Goal: Information Seeking & Learning: Learn about a topic

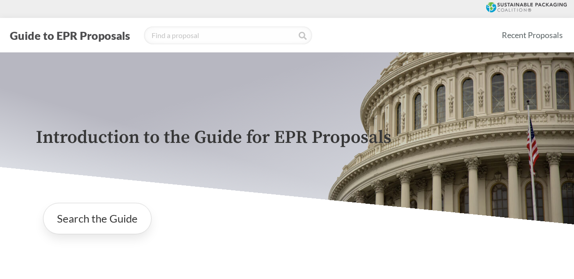
scroll to position [346, 0]
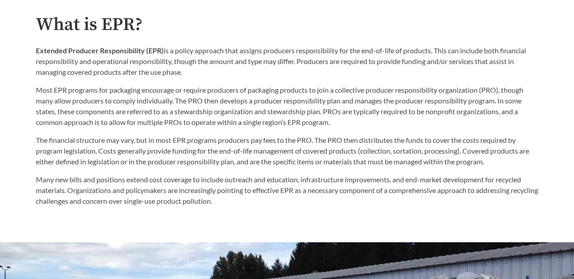
scroll to position [456, 0]
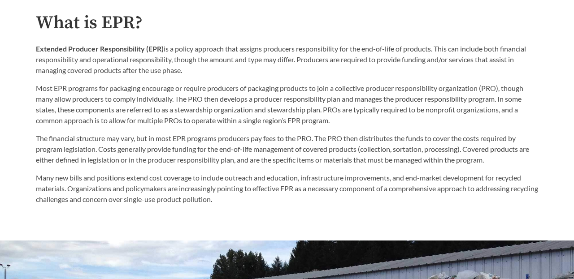
click at [30, 108] on div "What is EPR? Extended Producer Responsibility (EPR) is a policy approach that a…" at bounding box center [287, 109] width 516 height 192
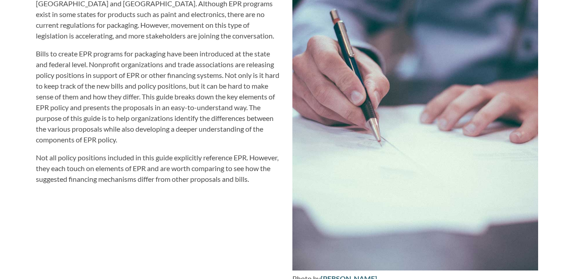
scroll to position [1012, 0]
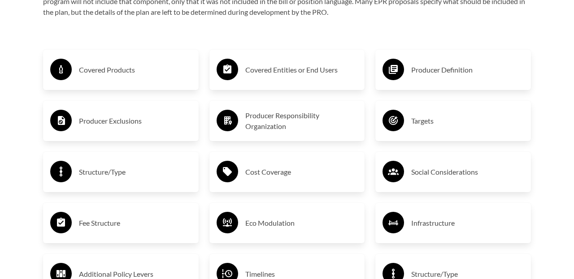
scroll to position [1441, 0]
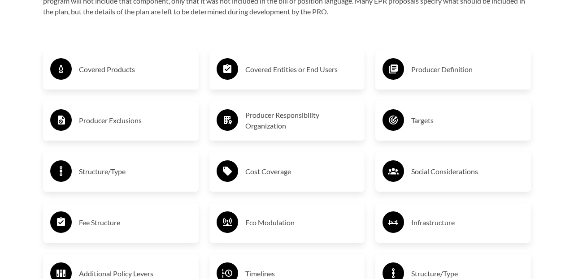
click at [87, 66] on h3 "Covered Products" at bounding box center [135, 69] width 113 height 14
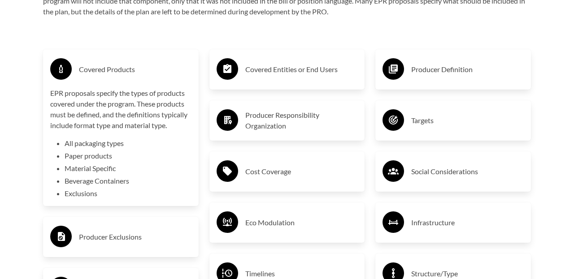
click at [87, 66] on h3 "Covered Products" at bounding box center [135, 69] width 113 height 14
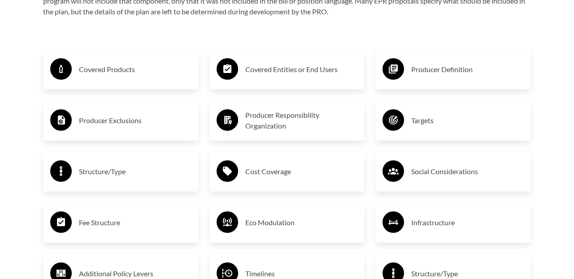
click at [87, 66] on h3 "Covered Products" at bounding box center [135, 69] width 113 height 14
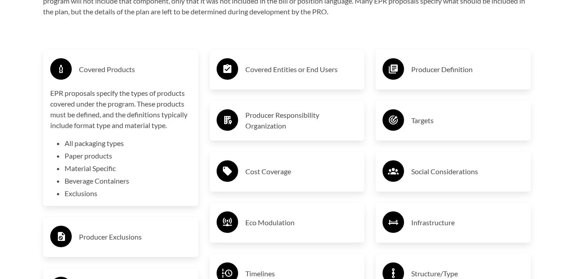
click at [29, 115] on div "Purpose of the Guide EPR for packaging and paper products is gaining attention …" at bounding box center [287, 138] width 516 height 1258
click at [106, 81] on div "Covered Products" at bounding box center [120, 69] width 141 height 26
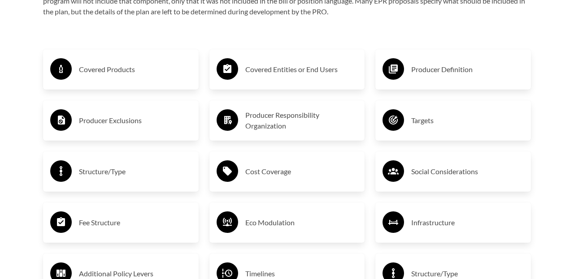
click at [116, 117] on h3 "Producer Exclusions" at bounding box center [135, 120] width 113 height 14
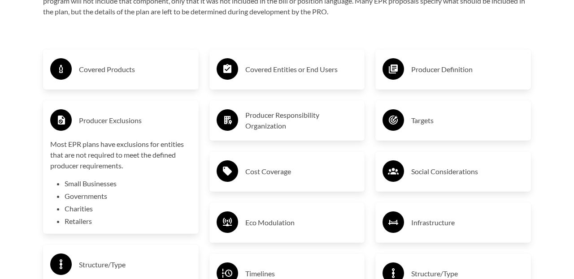
click at [116, 117] on h3 "Producer Exclusions" at bounding box center [135, 120] width 113 height 14
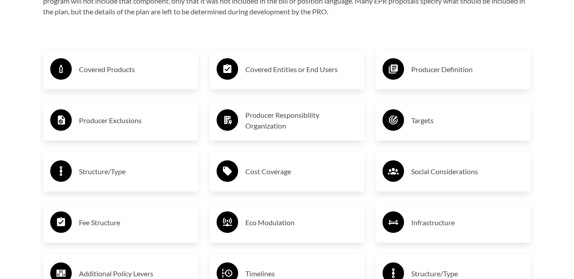
click at [98, 163] on div "Structure/Type" at bounding box center [120, 172] width 141 height 26
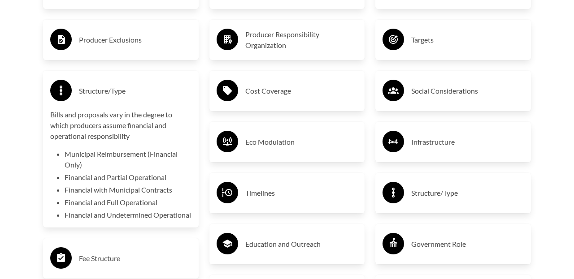
scroll to position [1524, 0]
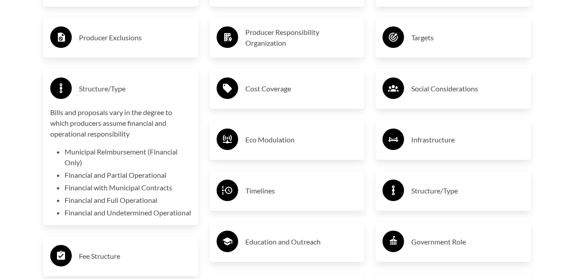
click at [77, 152] on li "Municipal Reimbursement (Financial Only)" at bounding box center [128, 158] width 127 height 22
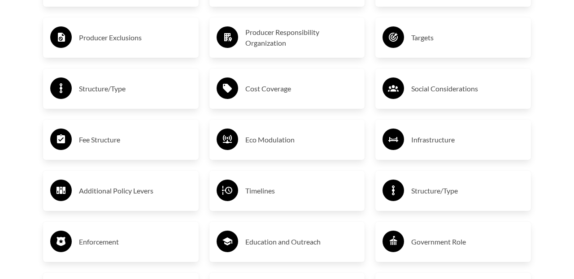
click at [101, 90] on h3 "Structure/Type" at bounding box center [135, 89] width 113 height 14
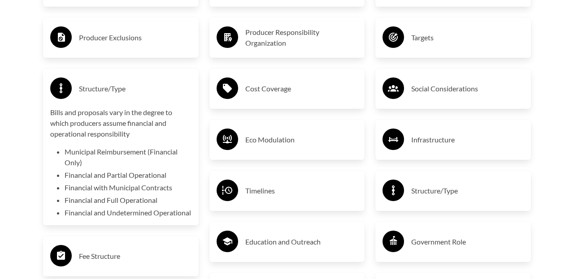
click at [101, 90] on h3 "Structure/Type" at bounding box center [135, 89] width 113 height 14
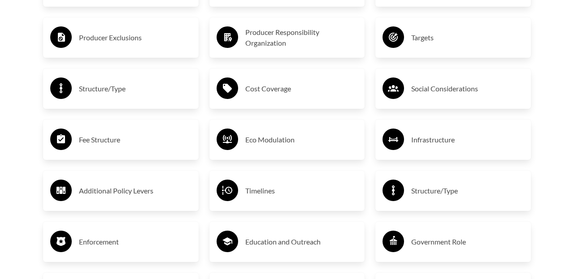
click at [99, 134] on h3 "Fee Structure" at bounding box center [135, 140] width 113 height 14
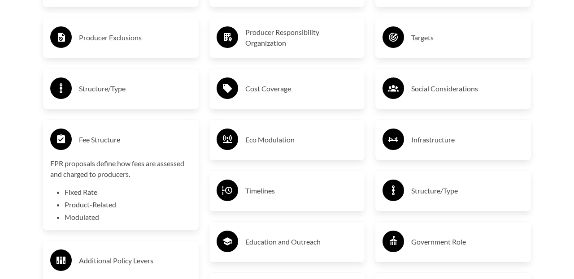
click at [99, 135] on h3 "Fee Structure" at bounding box center [135, 140] width 113 height 14
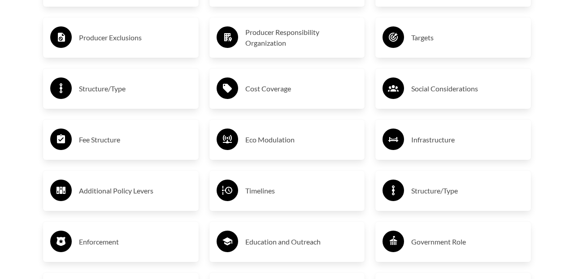
click at [90, 192] on h3 "Additional Policy Levers" at bounding box center [135, 191] width 113 height 14
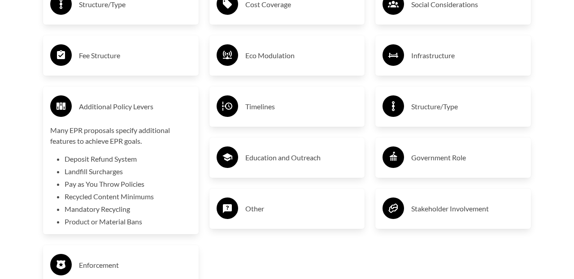
scroll to position [1609, 0]
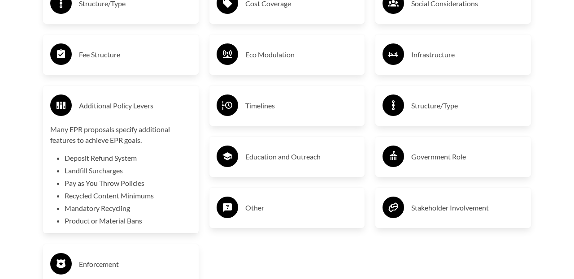
click at [79, 155] on li "Deposit Refund System" at bounding box center [128, 158] width 127 height 11
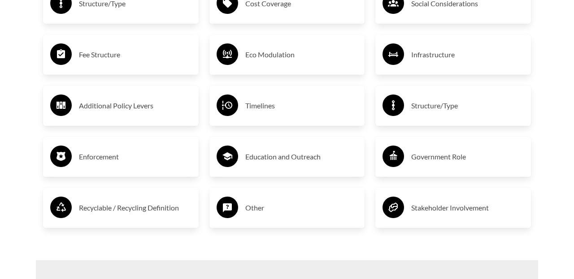
click at [104, 157] on h3 "Enforcement" at bounding box center [135, 157] width 113 height 14
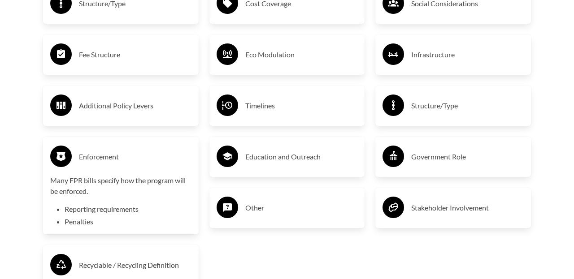
click at [104, 157] on h3 "Enforcement" at bounding box center [135, 157] width 113 height 14
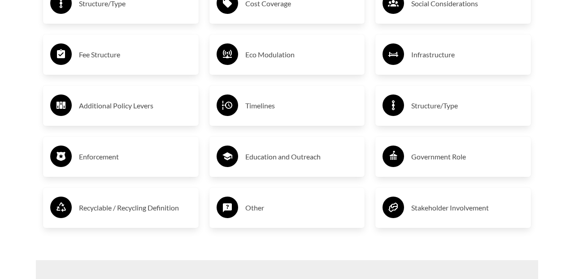
click at [111, 208] on h3 "Recyclable / Recycling Definition" at bounding box center [135, 208] width 113 height 14
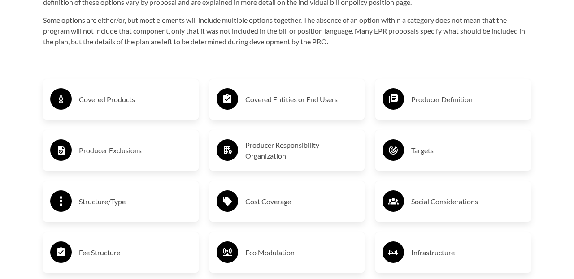
scroll to position [1412, 0]
click at [259, 103] on h3 "Covered Entities or End Users" at bounding box center [301, 99] width 113 height 14
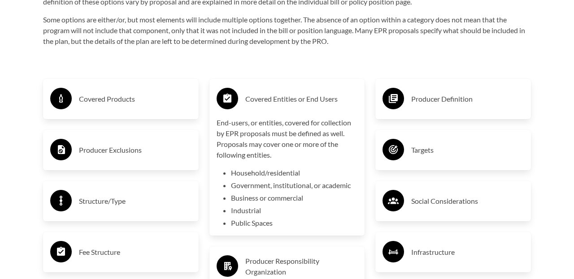
click at [259, 103] on h3 "Covered Entities or End Users" at bounding box center [301, 99] width 113 height 14
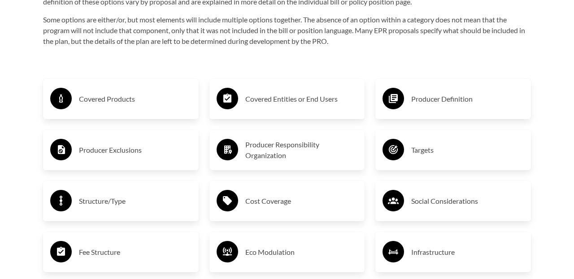
click at [271, 143] on h3 "Producer Responsibility Organization" at bounding box center [301, 150] width 113 height 22
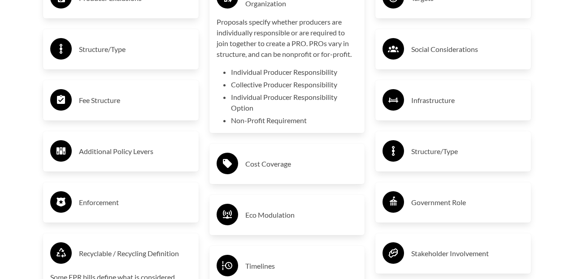
scroll to position [1577, 0]
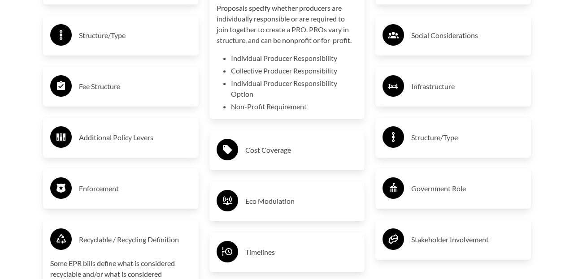
click at [257, 152] on h3 "Cost Coverage" at bounding box center [301, 150] width 113 height 14
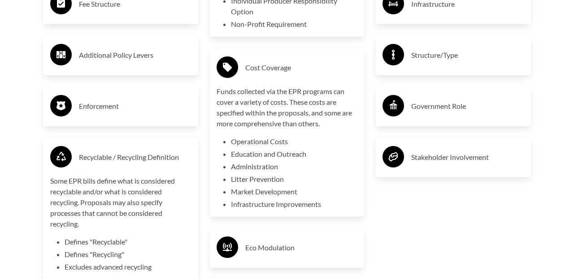
scroll to position [1663, 0]
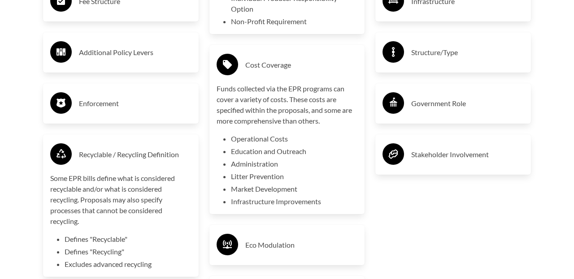
click at [246, 143] on li "Operational Costs" at bounding box center [294, 139] width 127 height 11
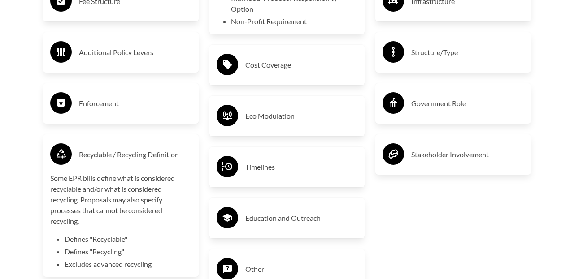
click at [246, 143] on div "Covered Entities or End Users Producer Responsibility Organization Proposals sp…" at bounding box center [287, 59] width 166 height 494
click at [264, 119] on h3 "Eco Modulation" at bounding box center [301, 116] width 113 height 14
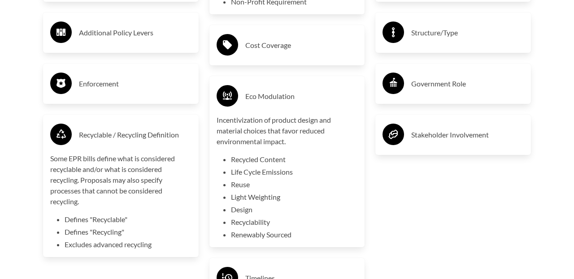
scroll to position [1684, 0]
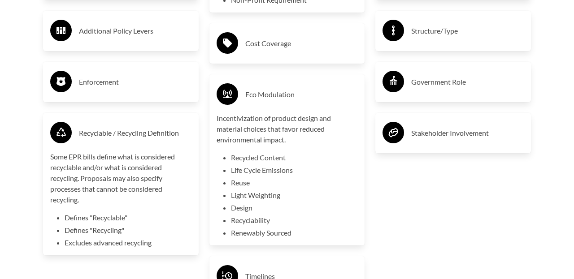
click at [307, 162] on li "Recycled Content" at bounding box center [294, 157] width 127 height 11
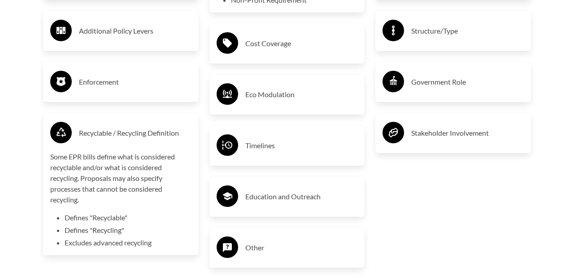
click at [296, 190] on h3 "Education and Outreach" at bounding box center [301, 197] width 113 height 14
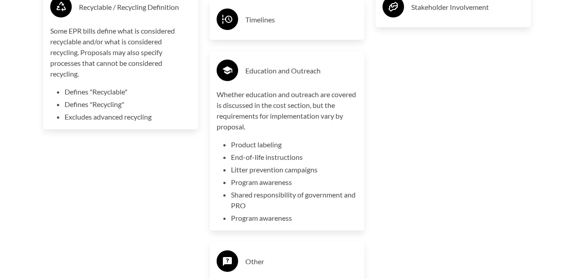
scroll to position [1812, 0]
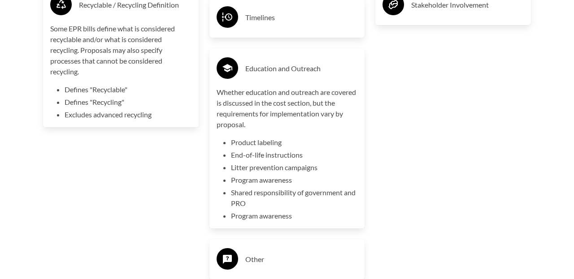
click at [296, 190] on li "Shared responsibility of government and PRO" at bounding box center [294, 198] width 127 height 22
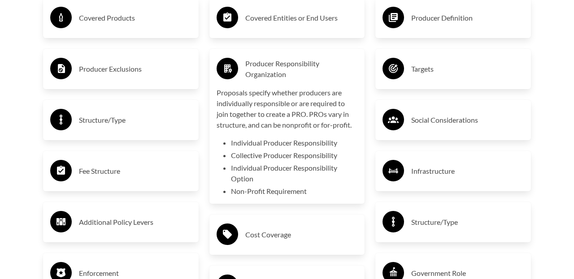
scroll to position [1492, 0]
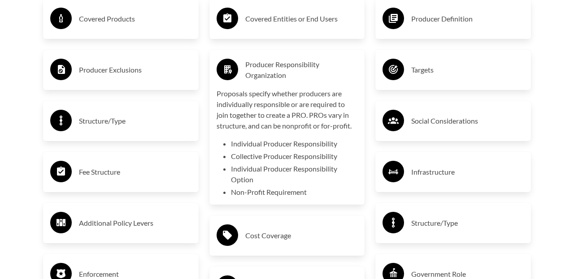
click at [300, 164] on li "Individual Producer Responsibility Option" at bounding box center [294, 175] width 127 height 22
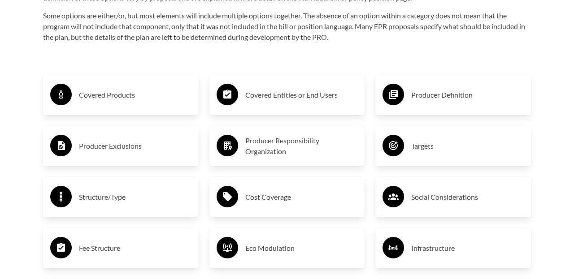
scroll to position [1413, 0]
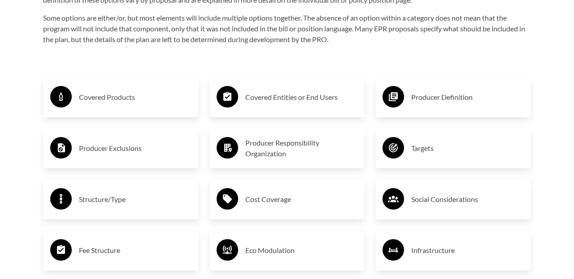
click at [435, 93] on h3 "Producer Definition" at bounding box center [467, 97] width 113 height 14
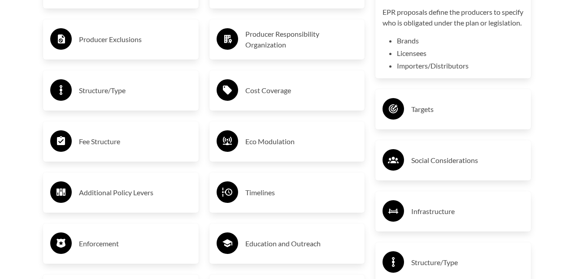
scroll to position [1526, 0]
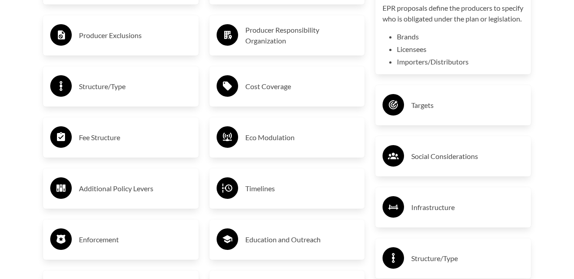
click at [437, 110] on h3 "Targets" at bounding box center [467, 105] width 113 height 14
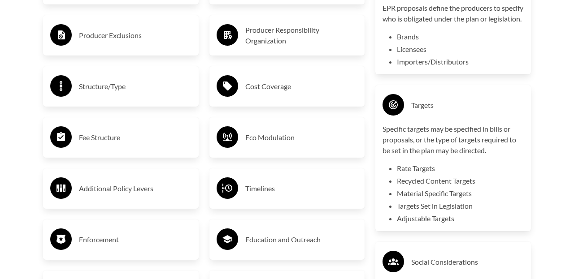
click at [443, 55] on li "Licensees" at bounding box center [460, 49] width 127 height 11
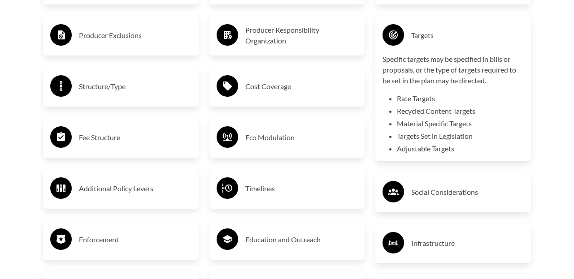
click at [445, 100] on li "Rate Targets" at bounding box center [460, 98] width 127 height 11
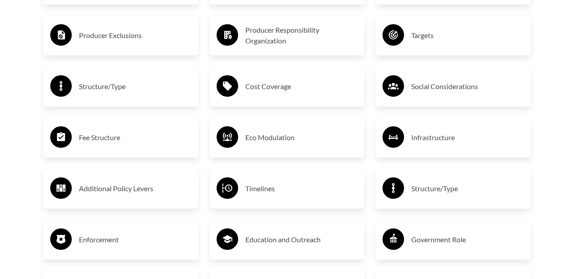
click at [438, 135] on h3 "Infrastructure" at bounding box center [467, 137] width 113 height 14
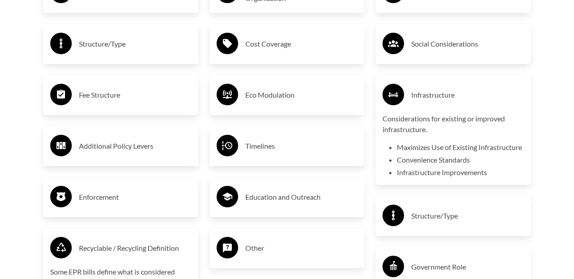
scroll to position [1569, 0]
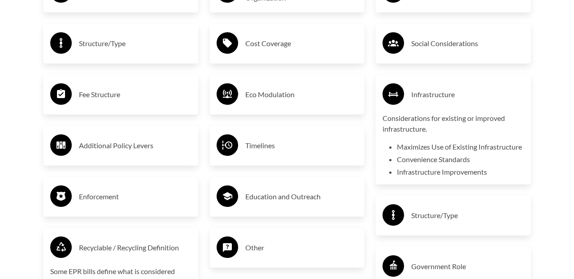
click at [438, 145] on li "Maximizes Use of Existing Infrastructure" at bounding box center [460, 147] width 127 height 11
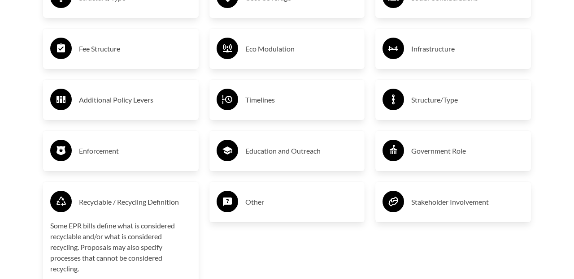
scroll to position [1622, 0]
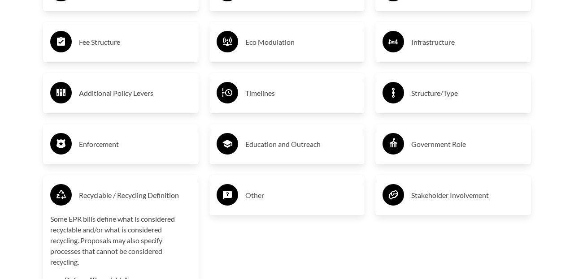
click at [439, 138] on h3 "Government Role" at bounding box center [467, 144] width 113 height 14
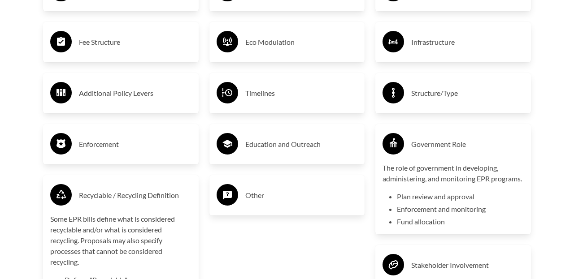
click at [439, 138] on h3 "Government Role" at bounding box center [467, 144] width 113 height 14
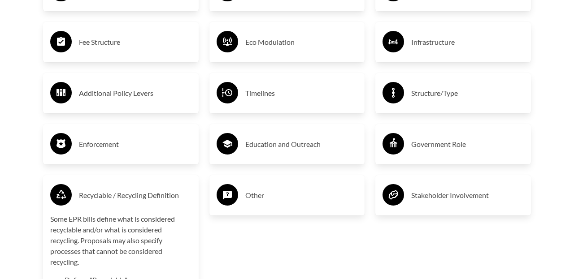
click at [441, 181] on div "Stakeholder Involvement" at bounding box center [453, 195] width 156 height 40
click at [442, 192] on h3 "Stakeholder Involvement" at bounding box center [467, 195] width 113 height 14
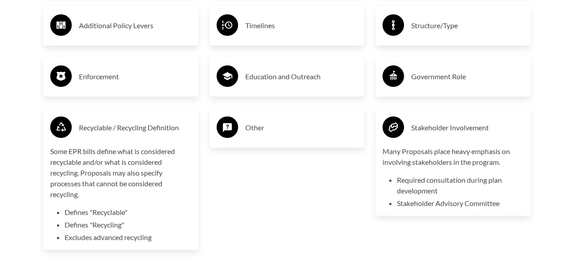
scroll to position [1691, 0]
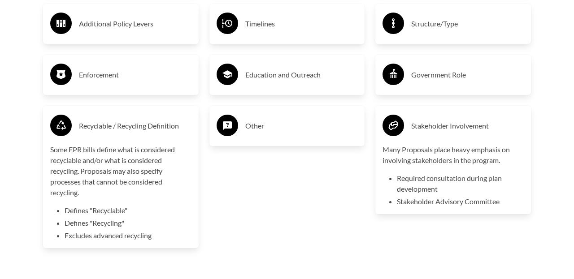
click at [436, 135] on div "Stakeholder Involvement" at bounding box center [452, 126] width 141 height 26
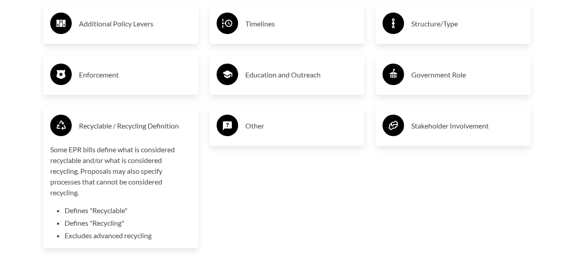
click at [153, 138] on div "Recyclable / Recycling Definition" at bounding box center [120, 126] width 141 height 26
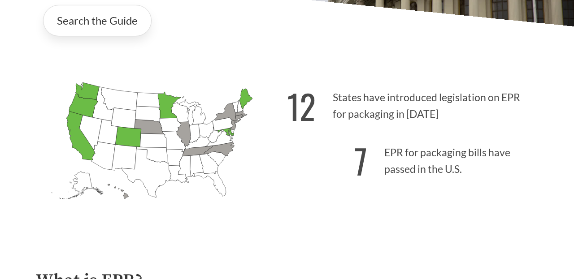
scroll to position [199, 0]
click at [130, 134] on icon "[US_STATE] Passed: 1" at bounding box center [128, 136] width 26 height 21
click at [228, 132] on icon "[US_STATE] Passed: 1" at bounding box center [226, 132] width 16 height 8
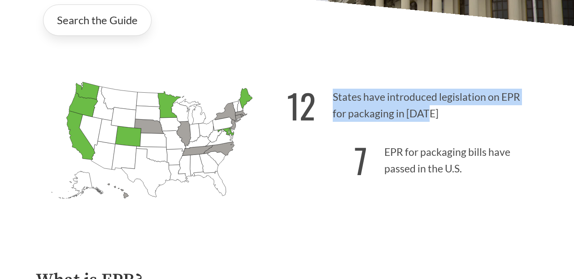
drag, startPoint x: 437, startPoint y: 113, endPoint x: 333, endPoint y: 92, distance: 106.5
click at [333, 92] on p "12 States have introduced legislation on EPR for packaging in [DATE]" at bounding box center [412, 102] width 251 height 55
copy p "States have introduced legislation on EPR for packaging in [DATE]"
